Goal: Navigation & Orientation: Find specific page/section

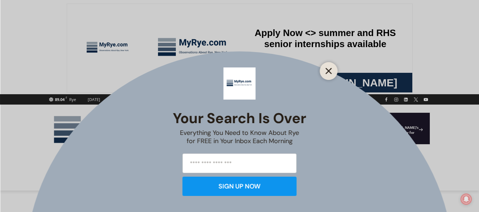
click at [326, 67] on button "Close" at bounding box center [329, 71] width 10 height 10
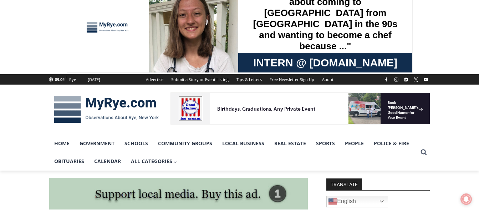
scroll to position [11, 0]
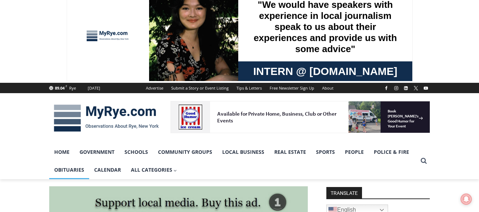
click at [60, 169] on link "Obituaries" at bounding box center [69, 170] width 40 height 18
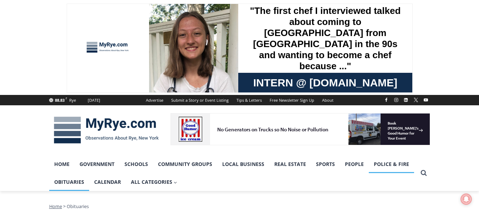
click at [384, 163] on link "Police & Fire" at bounding box center [391, 164] width 45 height 18
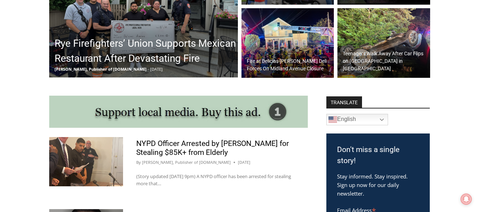
scroll to position [295, 0]
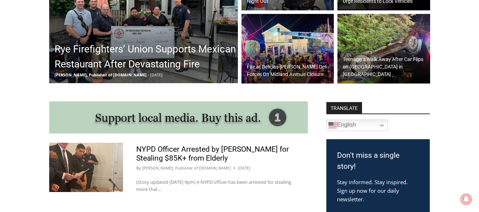
click at [348, 54] on img at bounding box center [384, 49] width 93 height 70
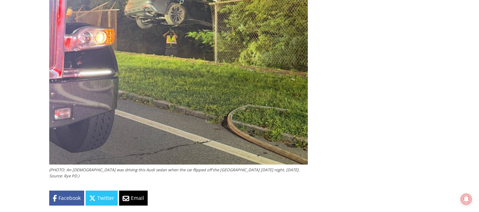
scroll to position [1276, 0]
